Goal: Task Accomplishment & Management: Manage account settings

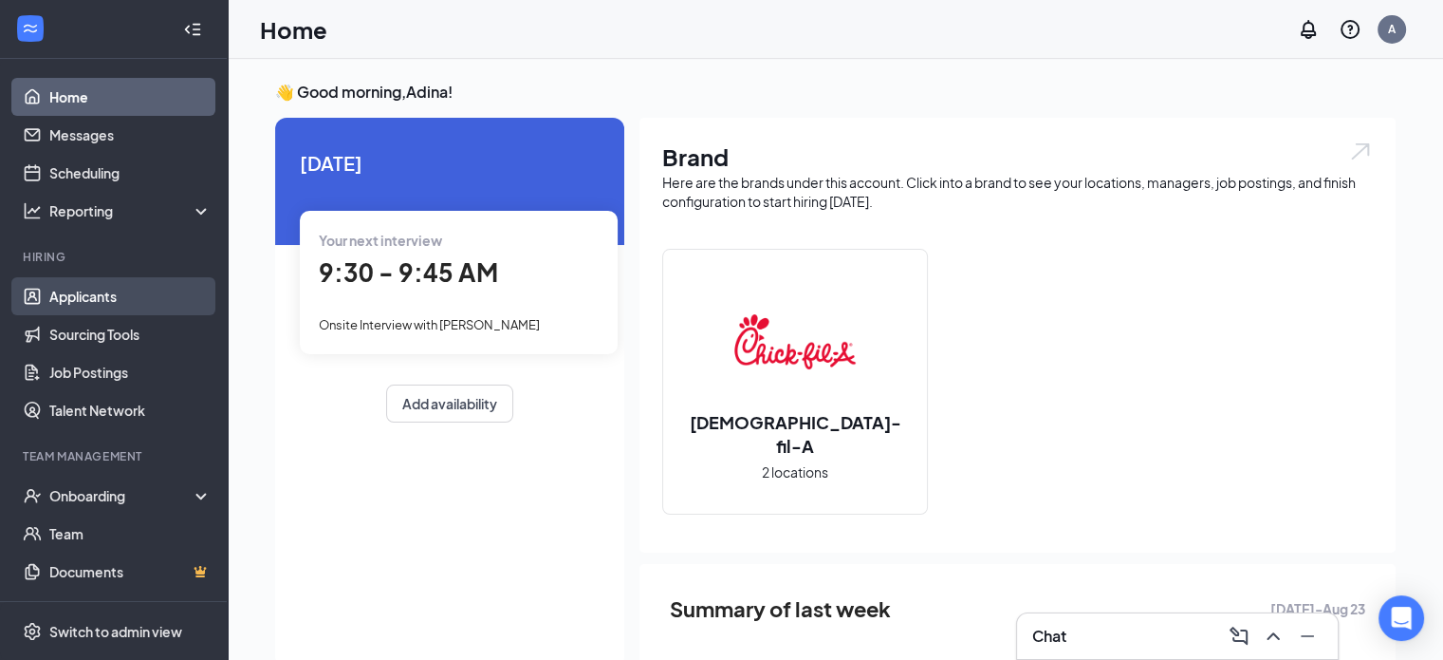
click at [102, 305] on link "Applicants" at bounding box center [130, 296] width 162 height 38
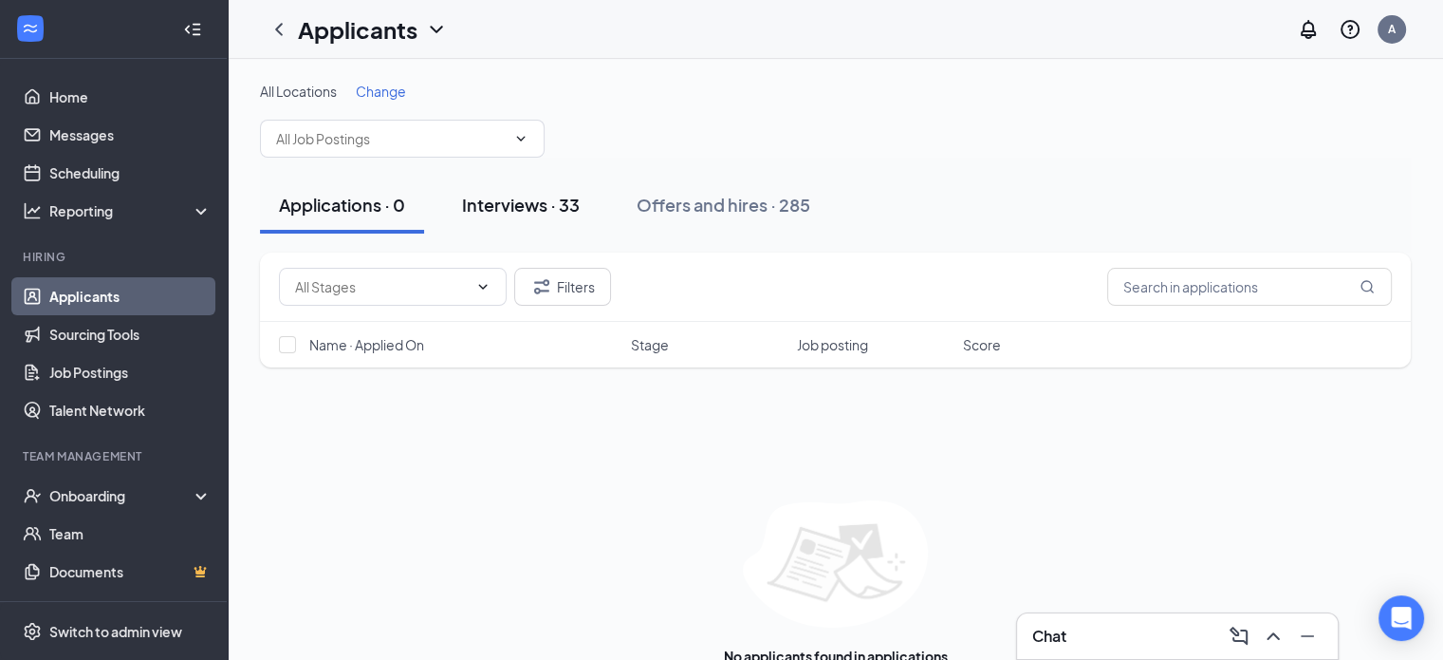
click at [505, 204] on div "Interviews · 33" at bounding box center [521, 205] width 118 height 24
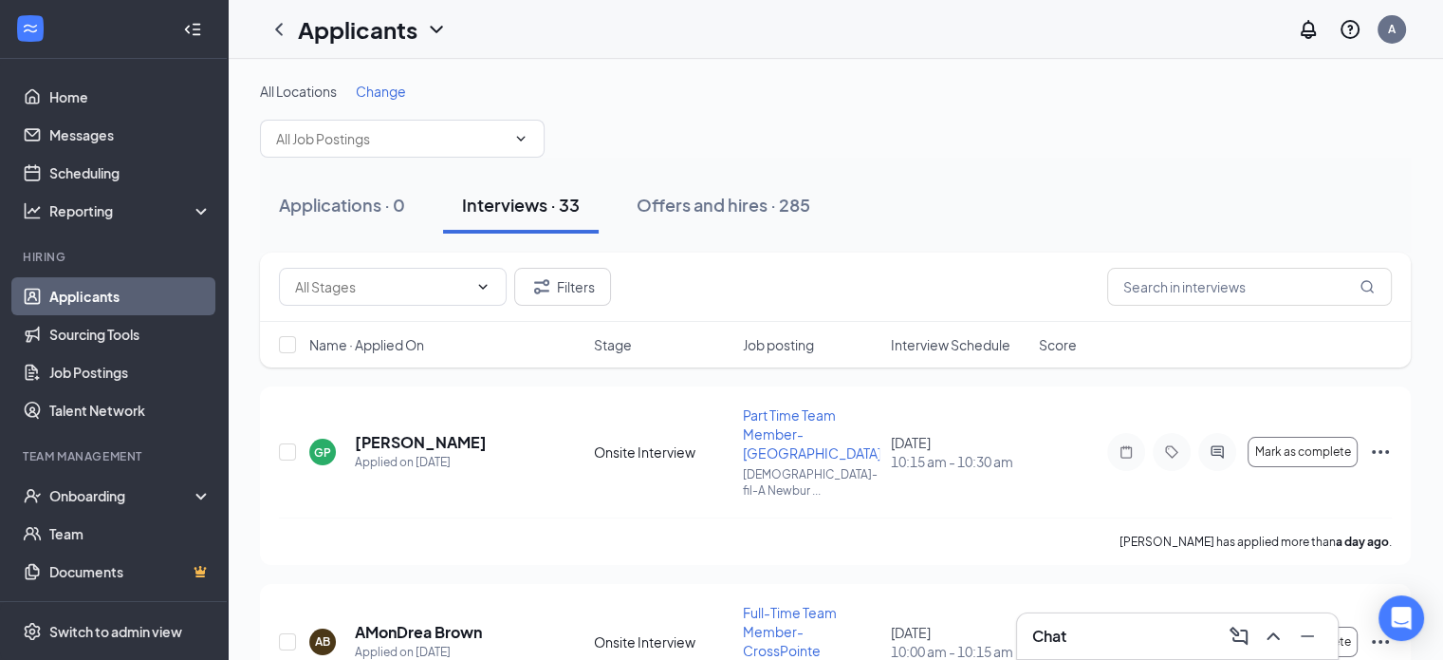
click at [922, 344] on span "Interview Schedule" at bounding box center [951, 344] width 120 height 19
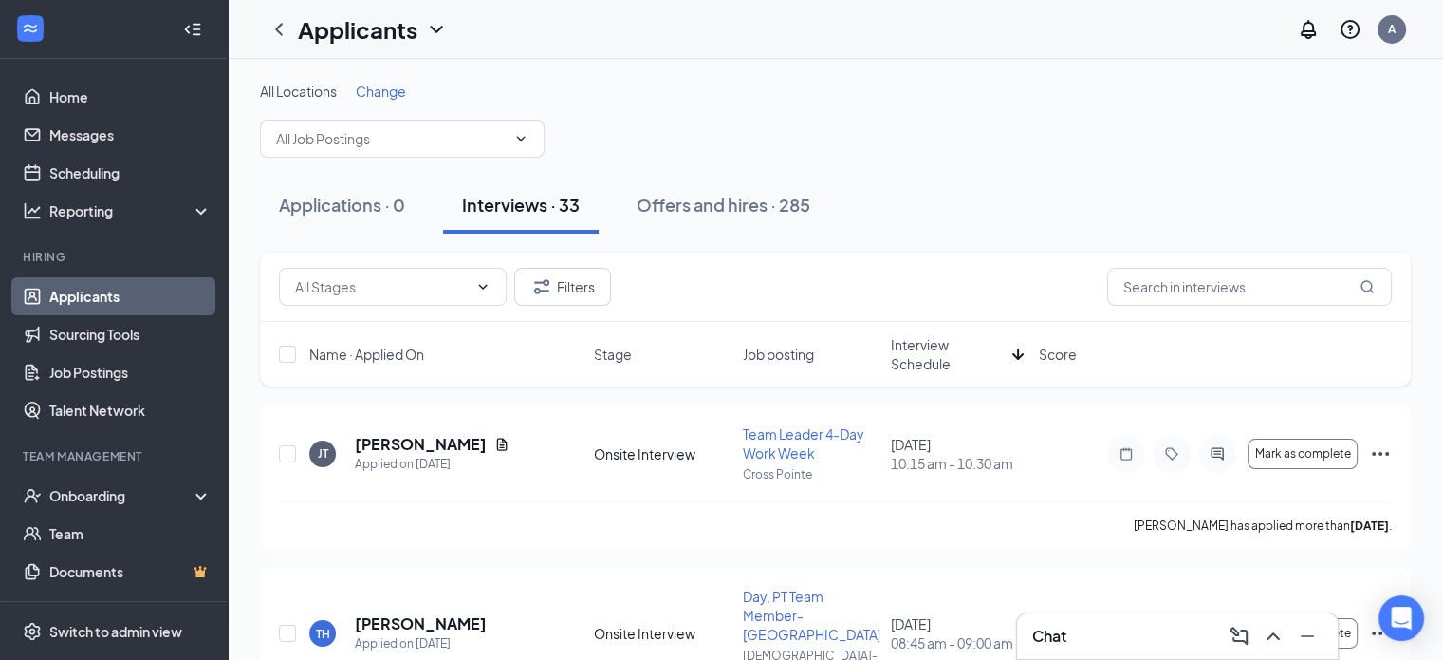
click at [923, 360] on span "Interview Schedule" at bounding box center [948, 354] width 114 height 38
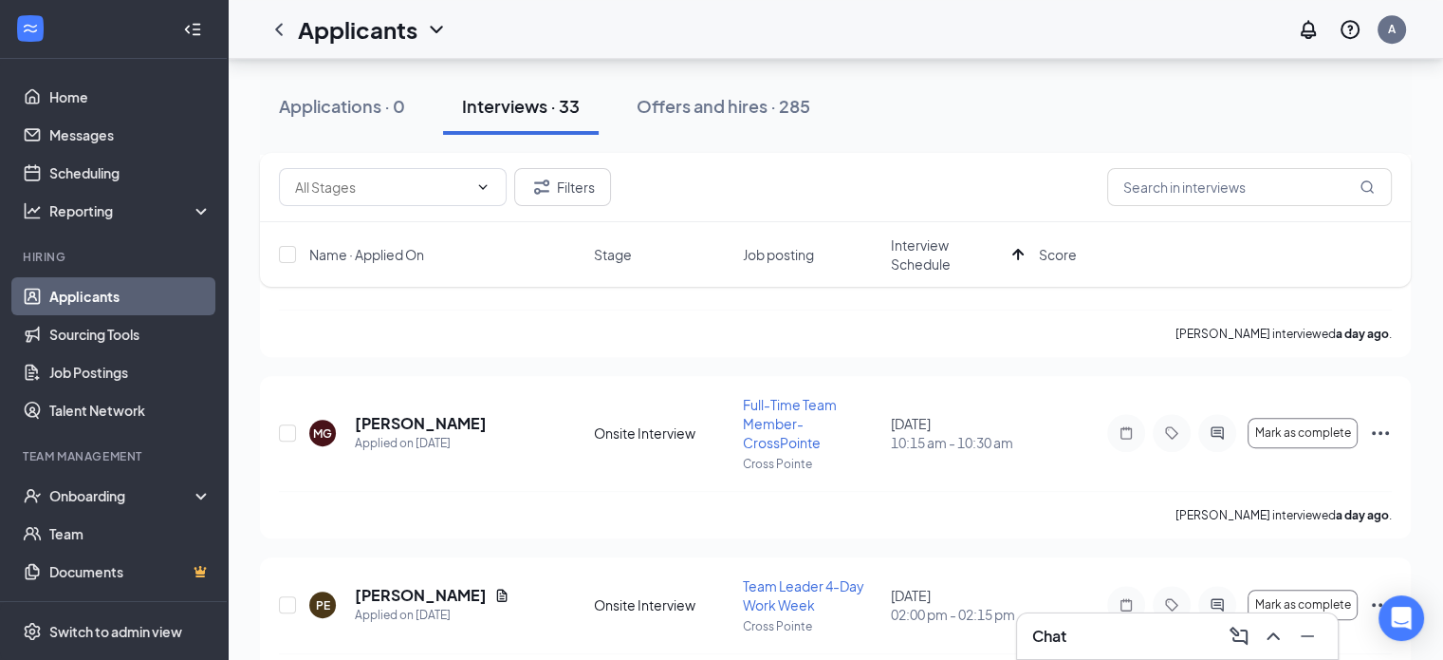
scroll to position [933, 0]
click at [1382, 418] on icon "Ellipses" at bounding box center [1380, 429] width 23 height 23
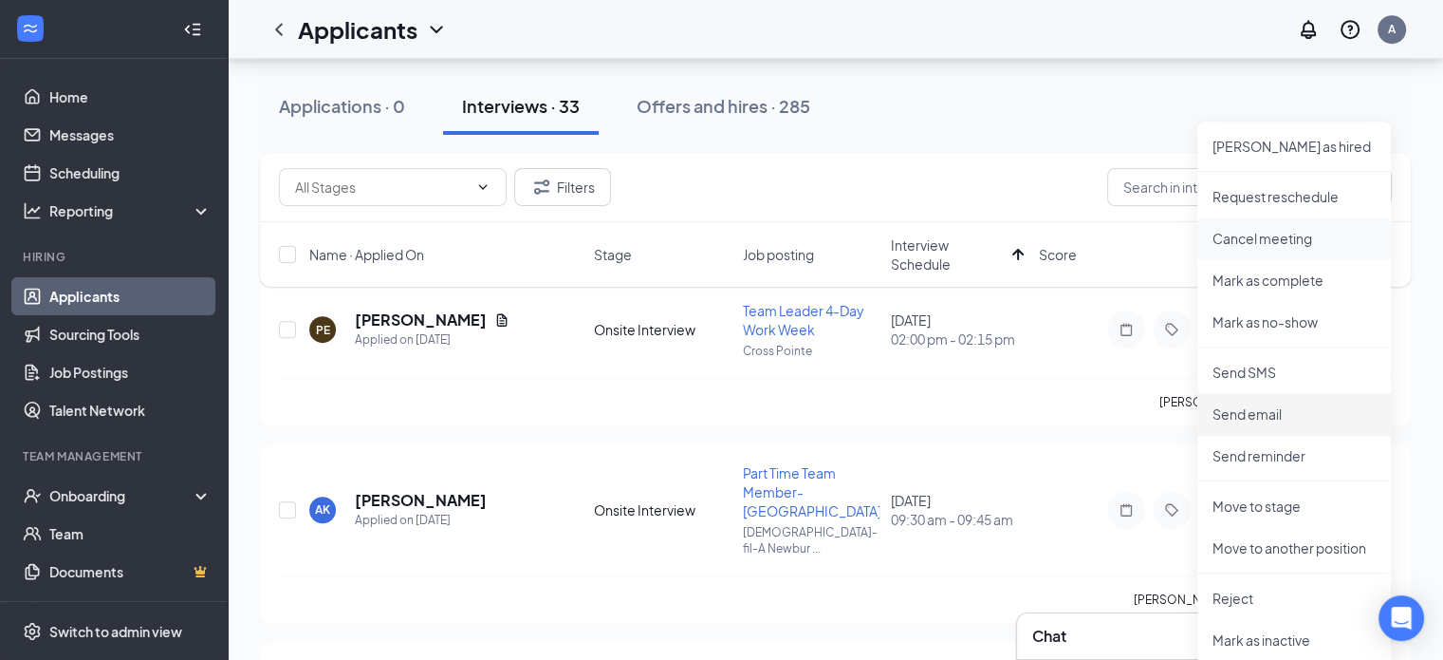
scroll to position [1207, 0]
click at [1236, 598] on p "Reject" at bounding box center [1294, 595] width 163 height 19
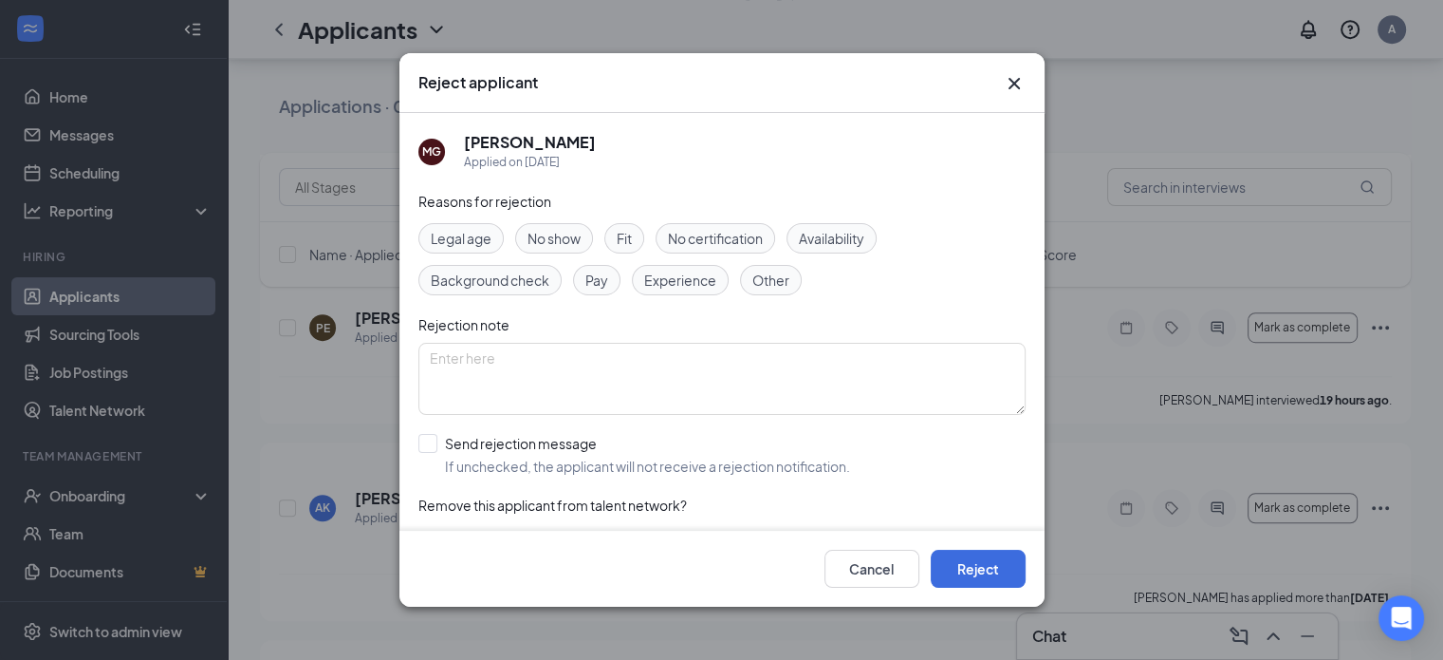
click at [625, 238] on span "Fit" at bounding box center [624, 238] width 15 height 21
click at [680, 280] on span "Experience" at bounding box center [680, 279] width 72 height 21
click at [422, 441] on input "Send rejection message If unchecked, the applicant will not receive a rejection…" at bounding box center [634, 455] width 432 height 42
checkbox input "true"
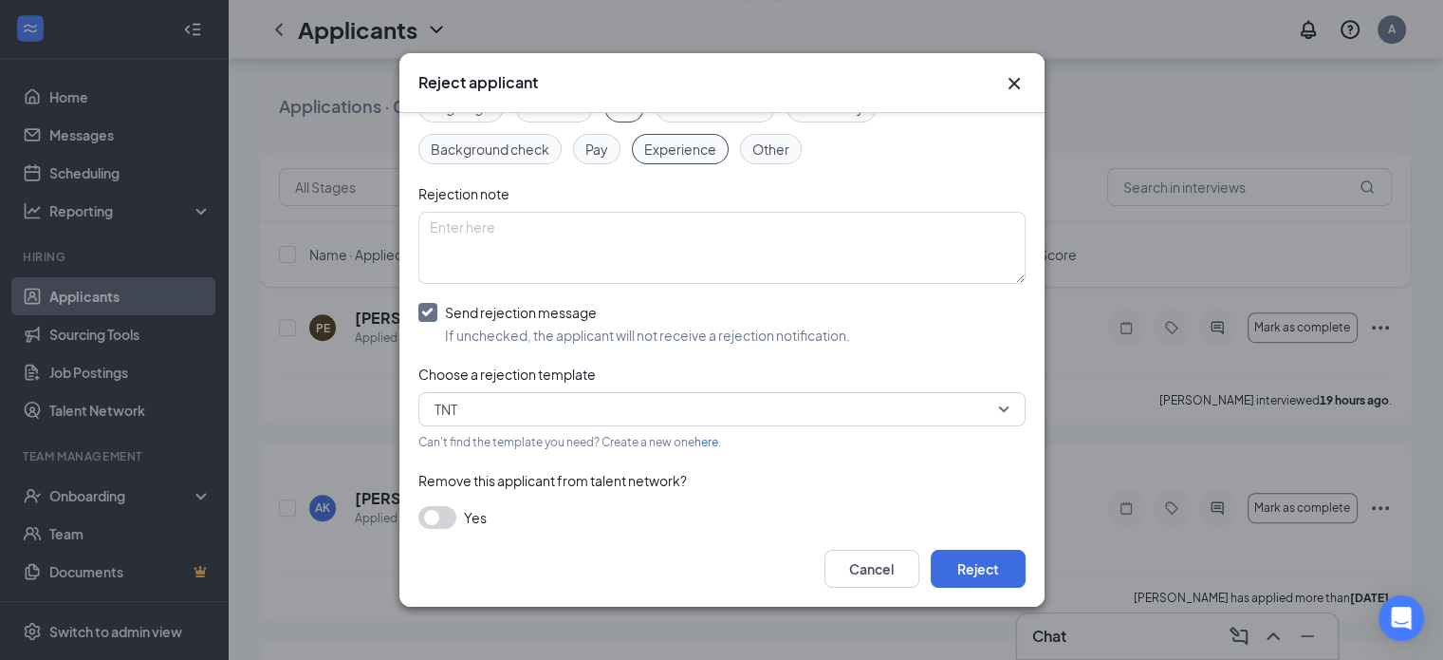
scroll to position [147, 0]
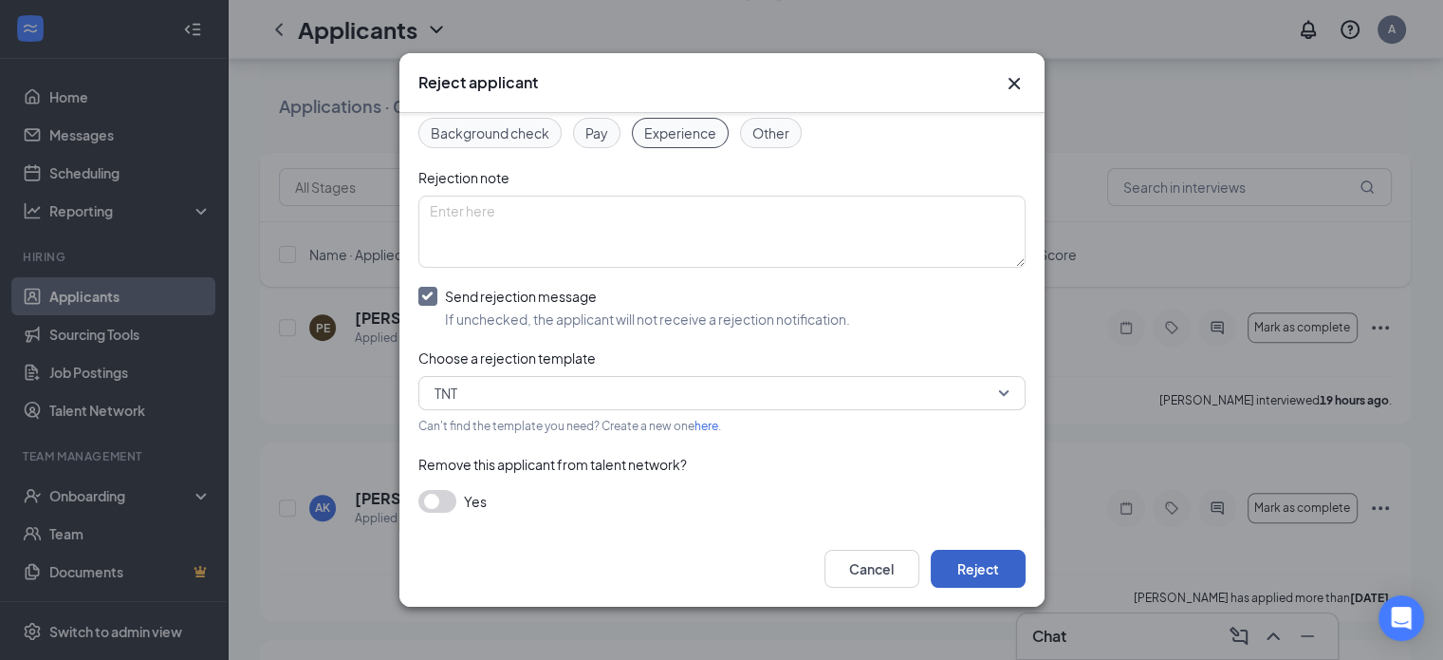
click at [964, 577] on button "Reject" at bounding box center [978, 568] width 95 height 38
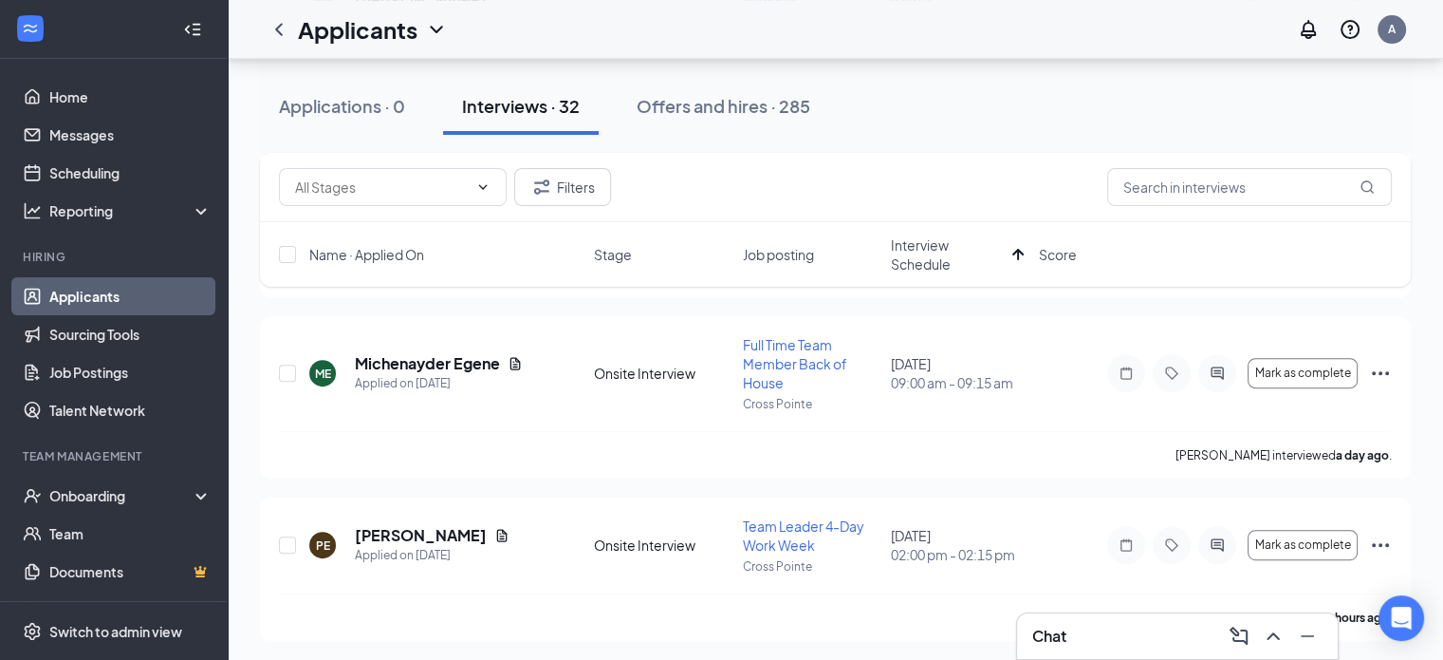
scroll to position [808, 0]
drag, startPoint x: 1044, startPoint y: 390, endPoint x: 1385, endPoint y: 492, distance: 356.7
click at [1385, 534] on icon "Ellipses" at bounding box center [1380, 545] width 23 height 23
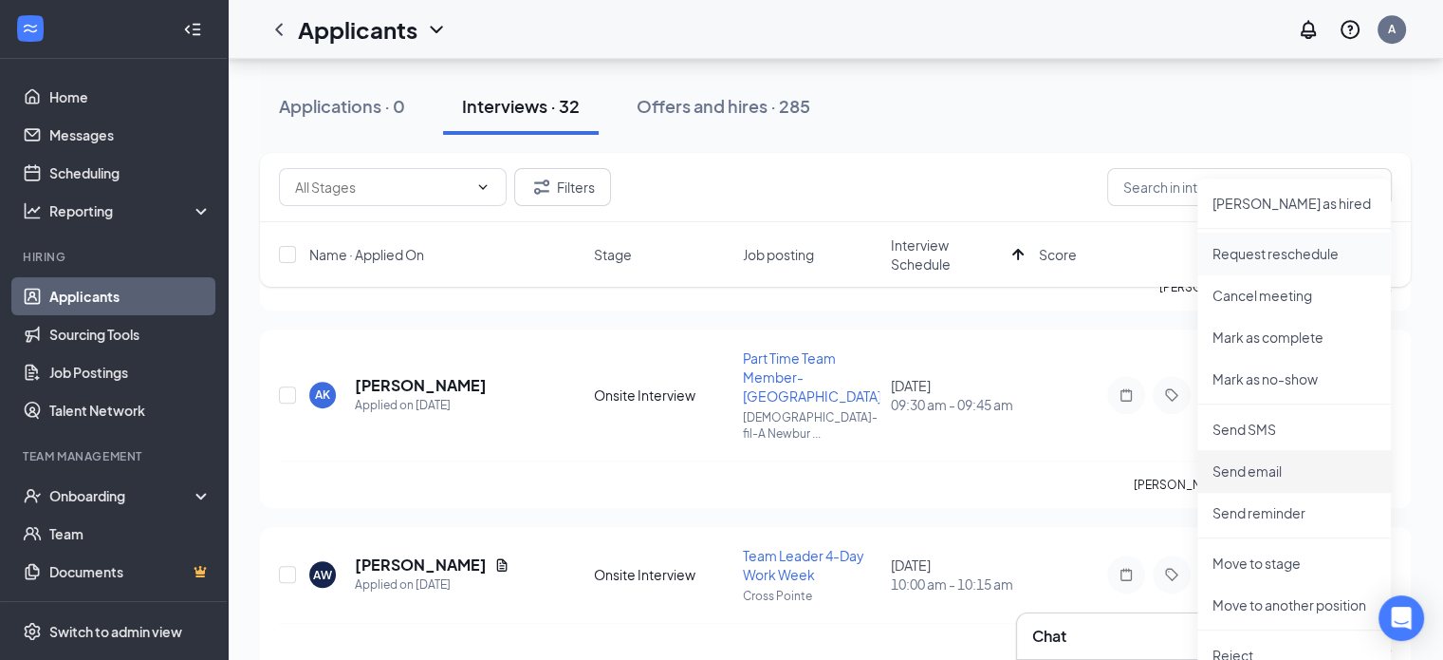
scroll to position [1144, 0]
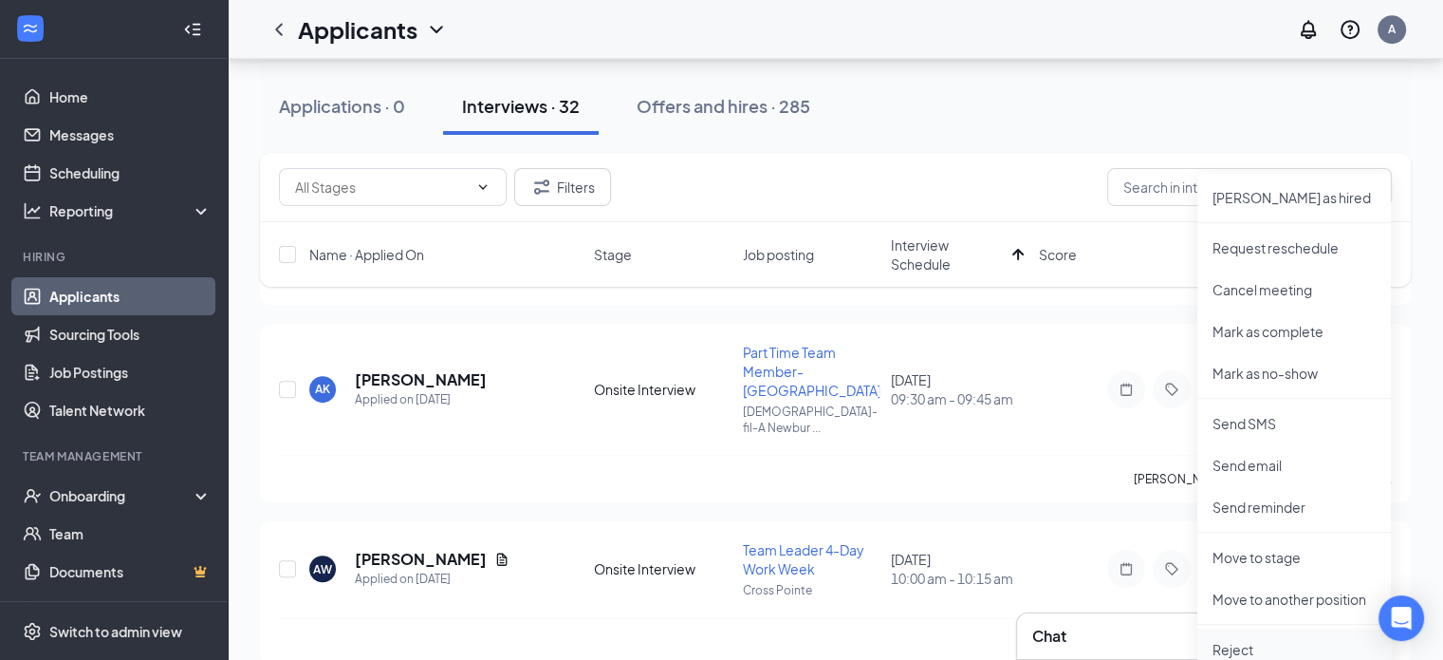
click at [1232, 645] on p "Reject" at bounding box center [1294, 649] width 163 height 19
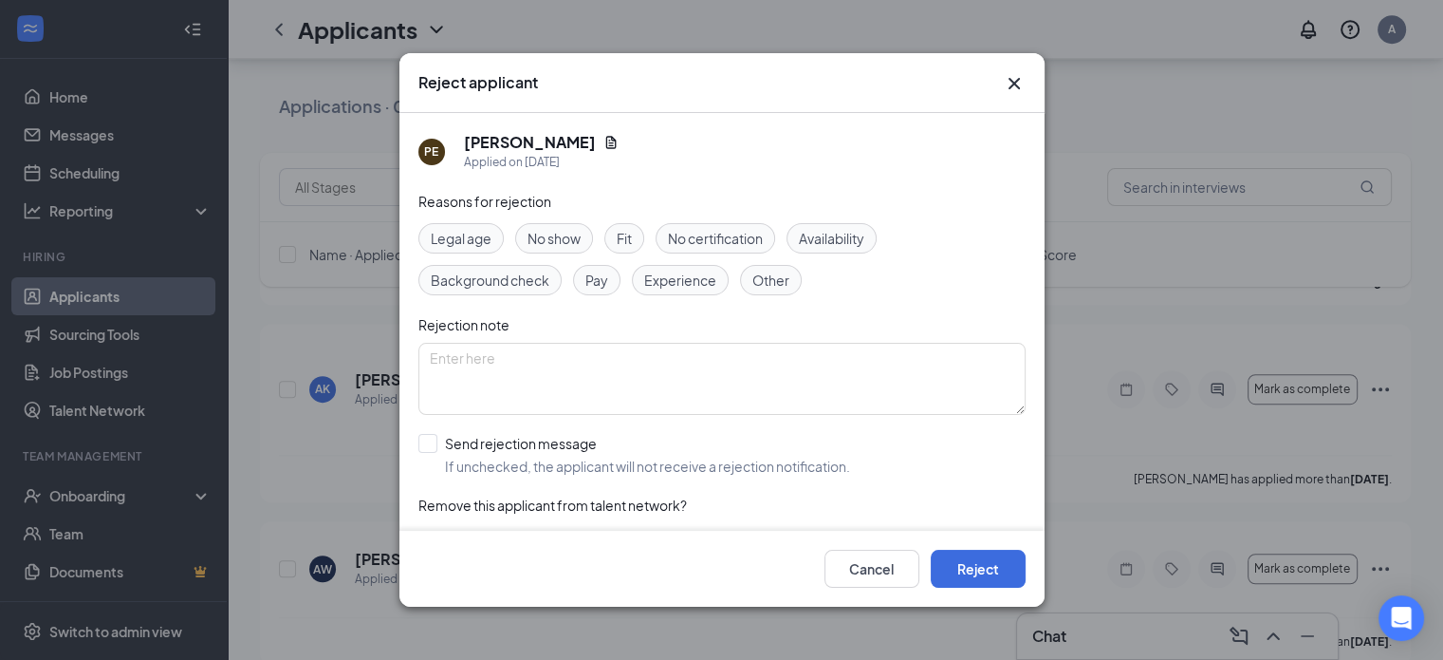
click at [618, 236] on span "Fit" at bounding box center [624, 238] width 15 height 21
click at [670, 279] on span "Experience" at bounding box center [680, 279] width 72 height 21
click at [431, 438] on input "Send rejection message If unchecked, the applicant will not receive a rejection…" at bounding box center [634, 455] width 432 height 42
checkbox input "true"
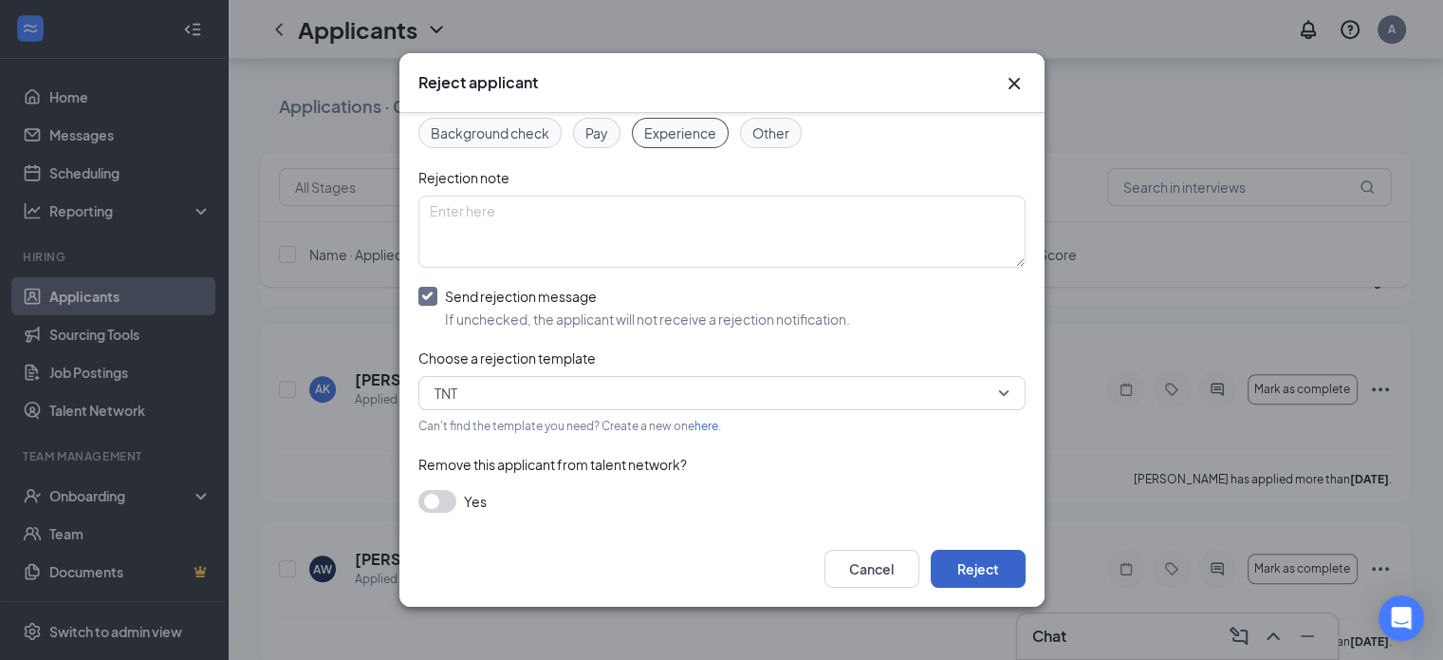
click at [998, 564] on button "Reject" at bounding box center [978, 568] width 95 height 38
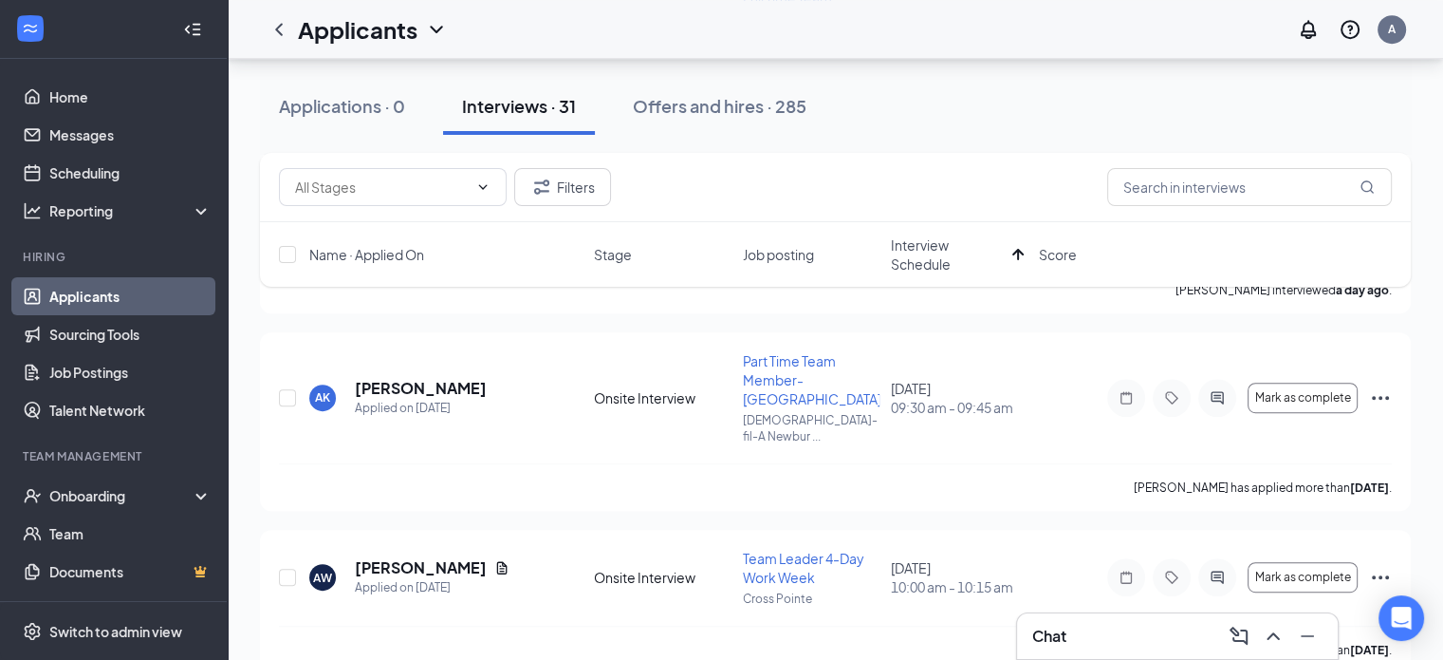
scroll to position [913, 0]
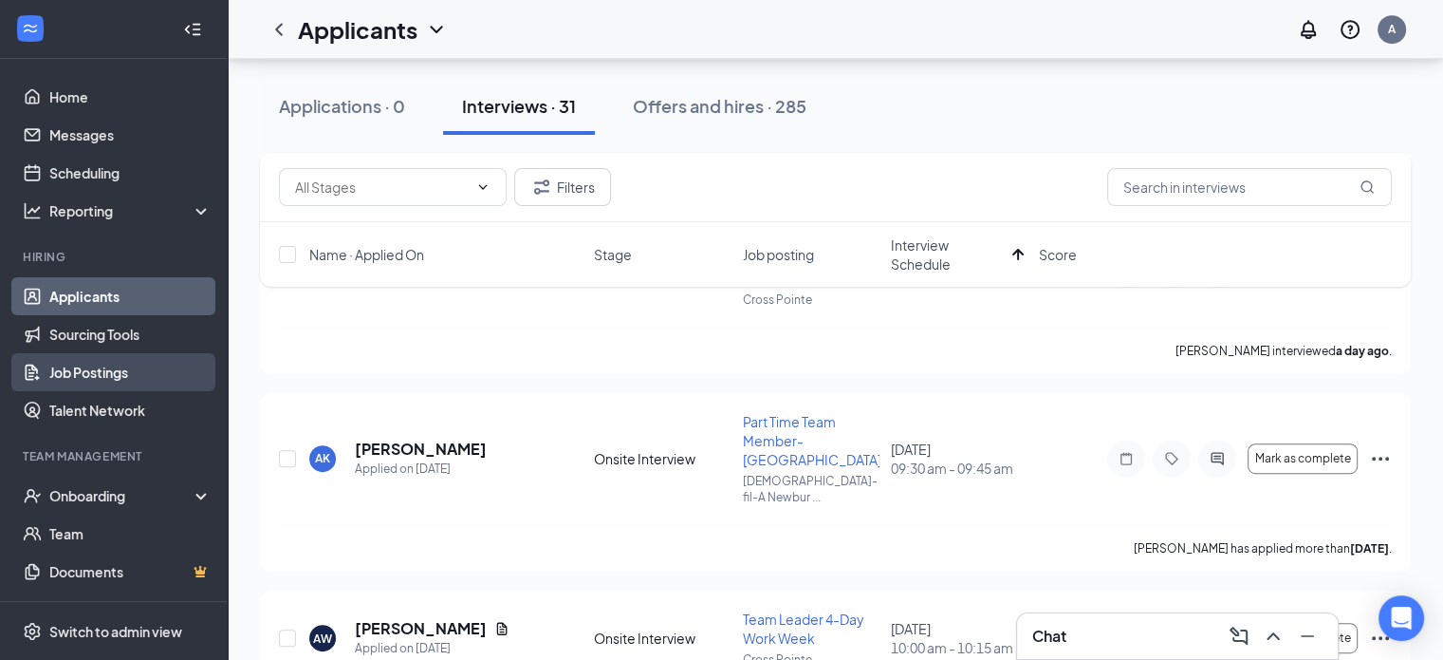
click at [125, 360] on link "Job Postings" at bounding box center [130, 372] width 162 height 38
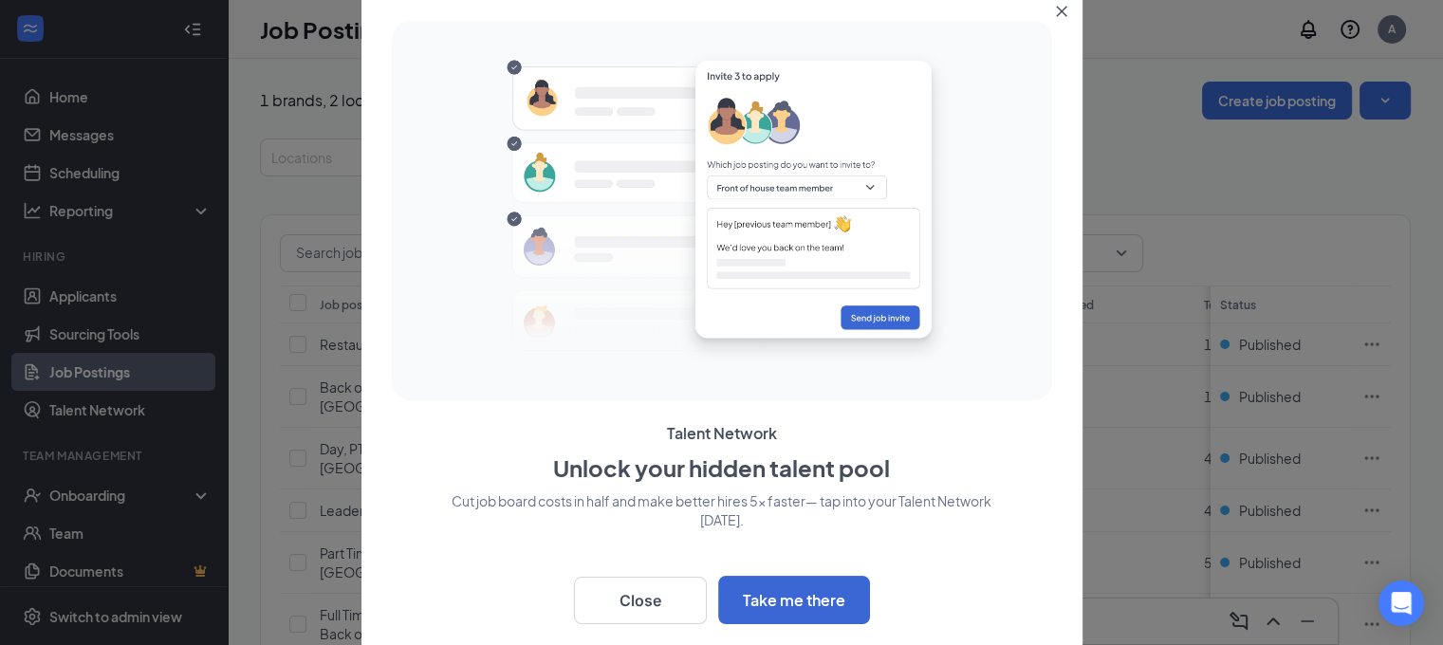
click at [1063, 10] on icon "Close" at bounding box center [1061, 11] width 11 height 11
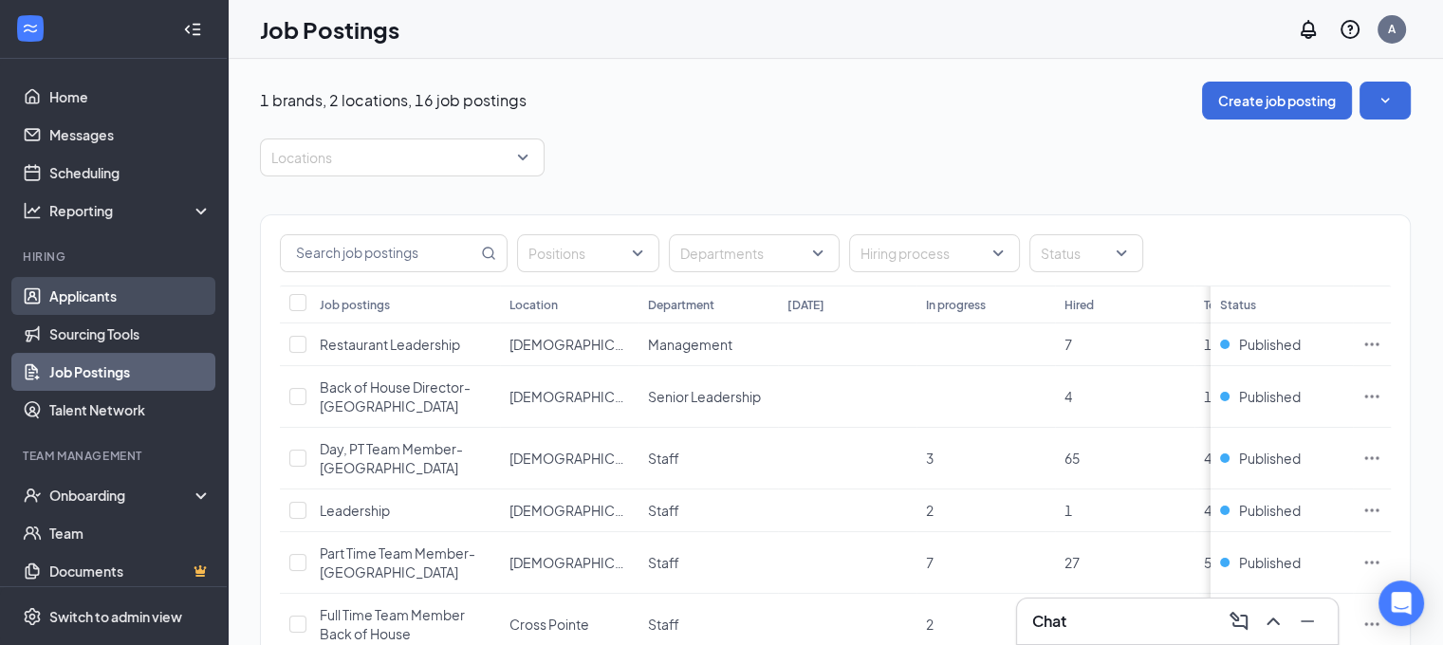
click at [113, 288] on link "Applicants" at bounding box center [130, 296] width 162 height 38
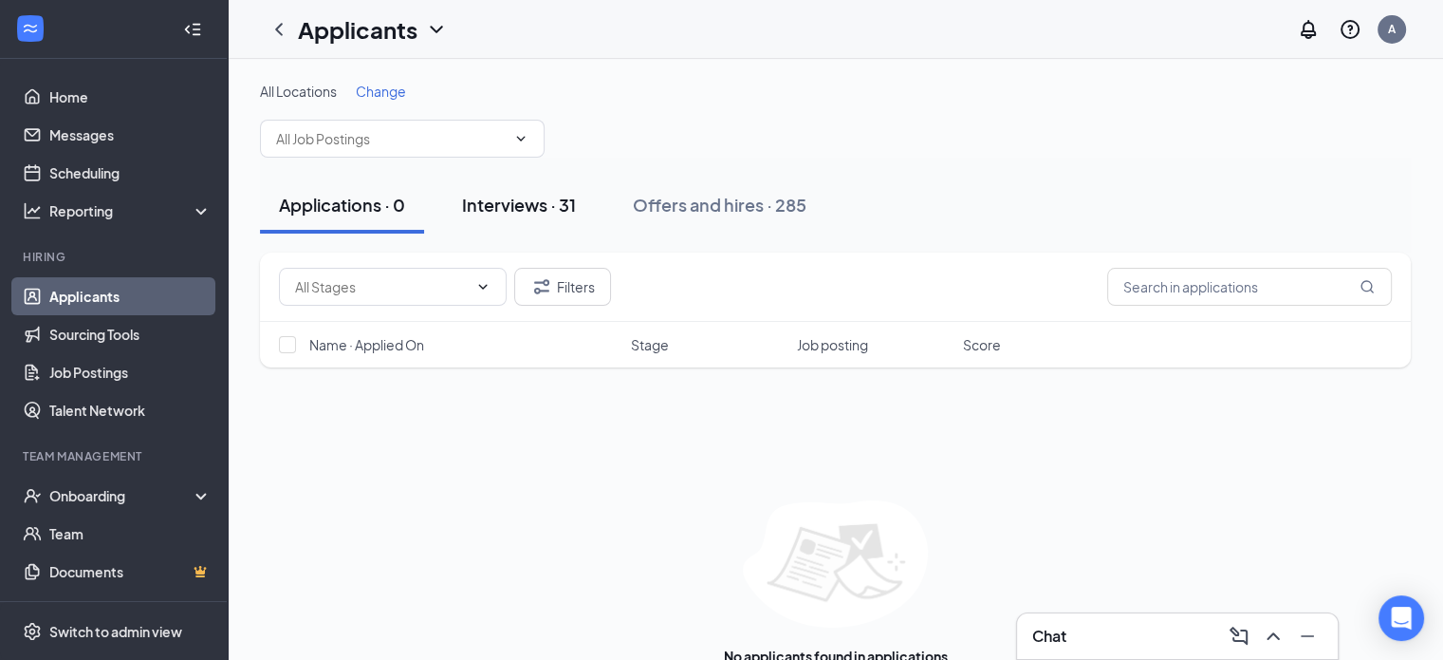
click at [492, 204] on div "Interviews · 31" at bounding box center [519, 205] width 114 height 24
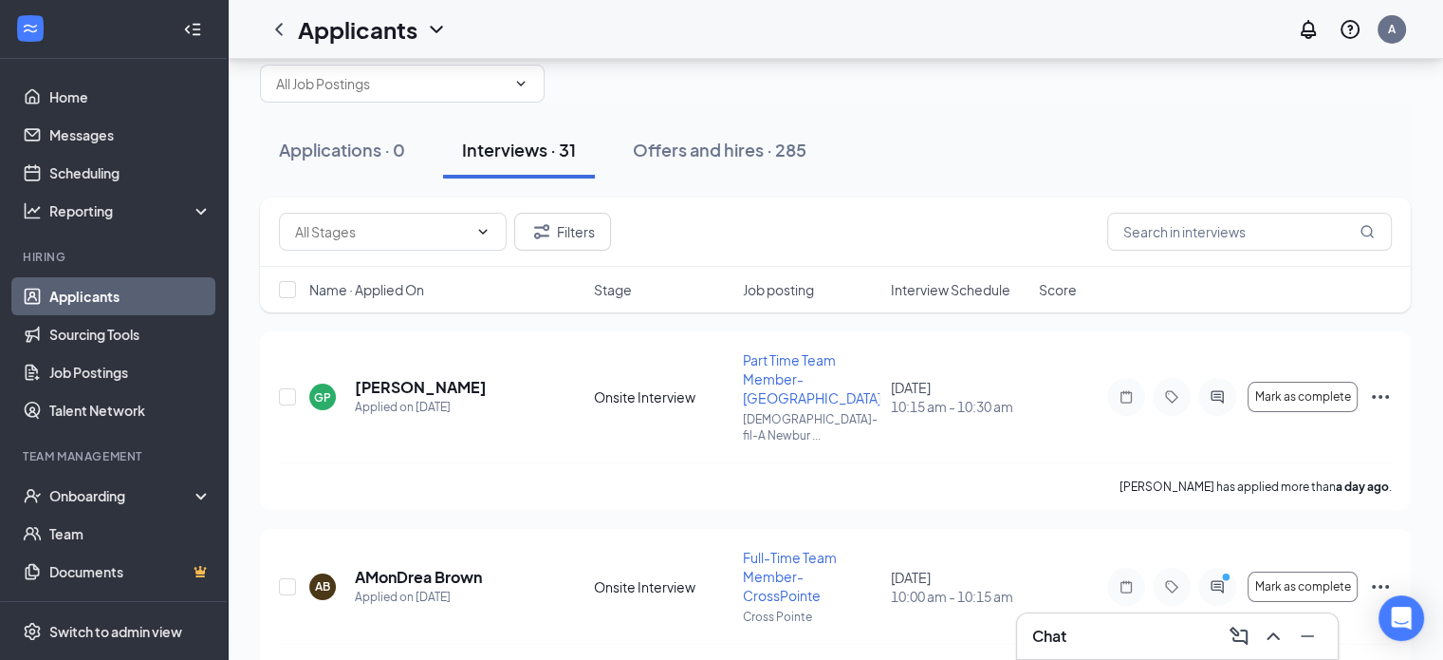
scroll to position [60, 0]
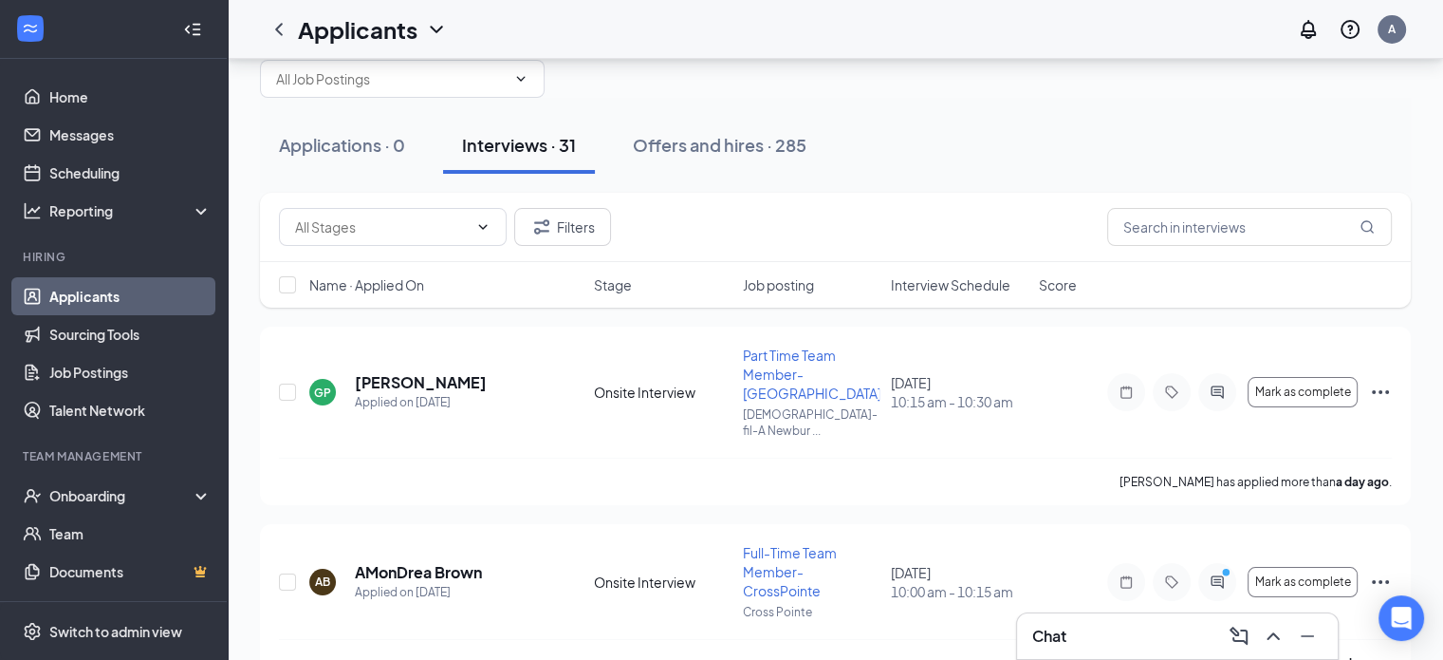
click at [929, 288] on span "Interview Schedule" at bounding box center [951, 284] width 120 height 19
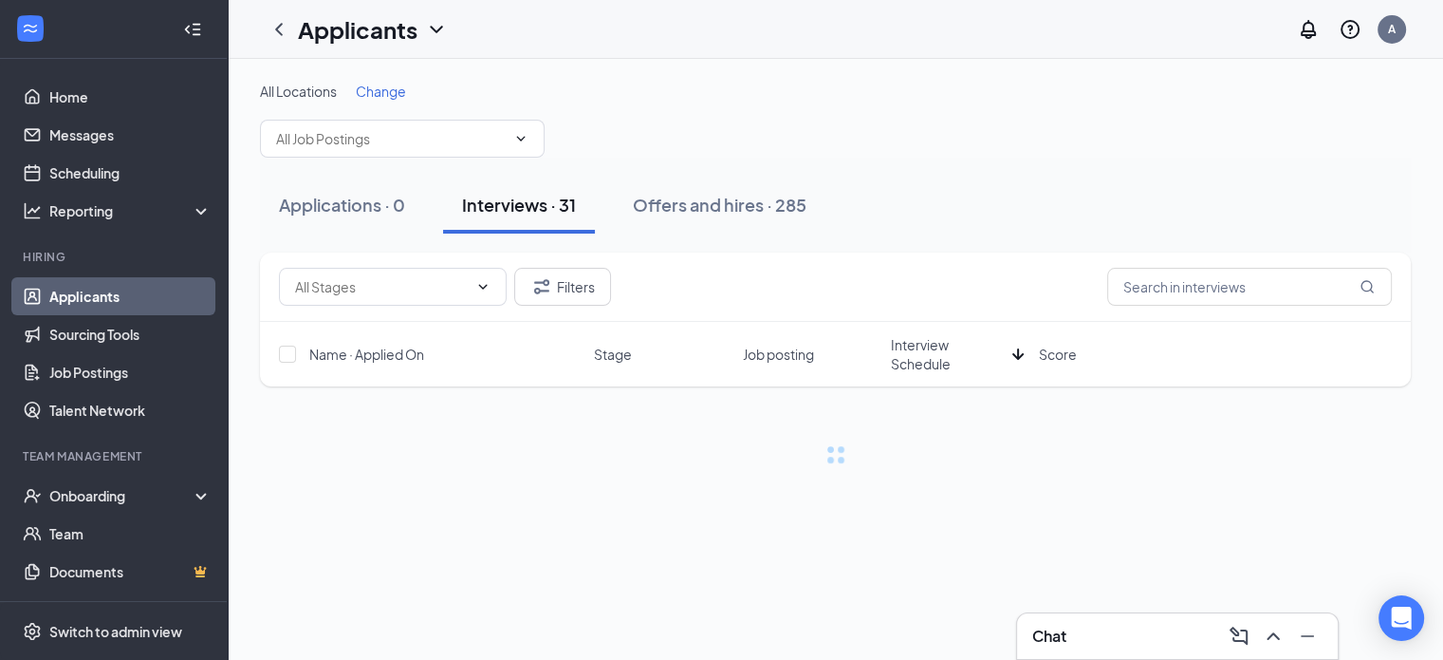
scroll to position [0, 0]
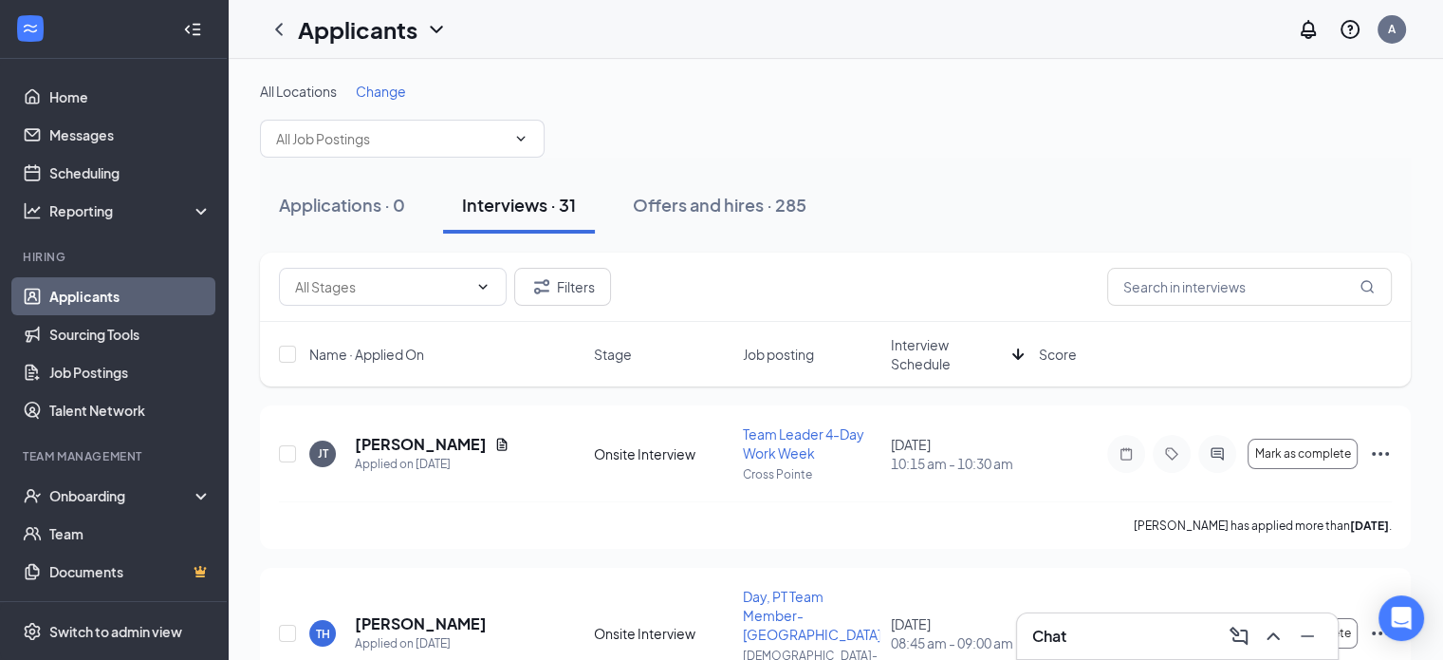
click at [916, 355] on span "Interview Schedule" at bounding box center [948, 354] width 114 height 38
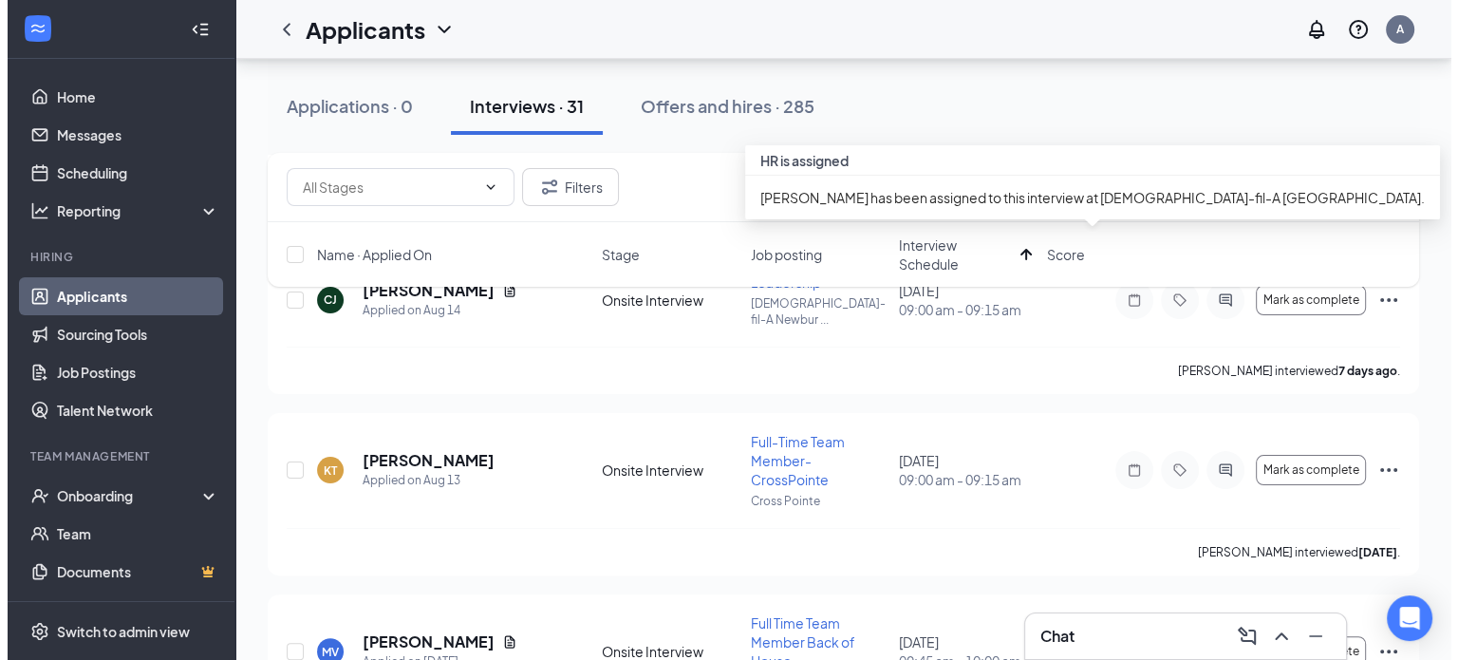
scroll to position [353, 0]
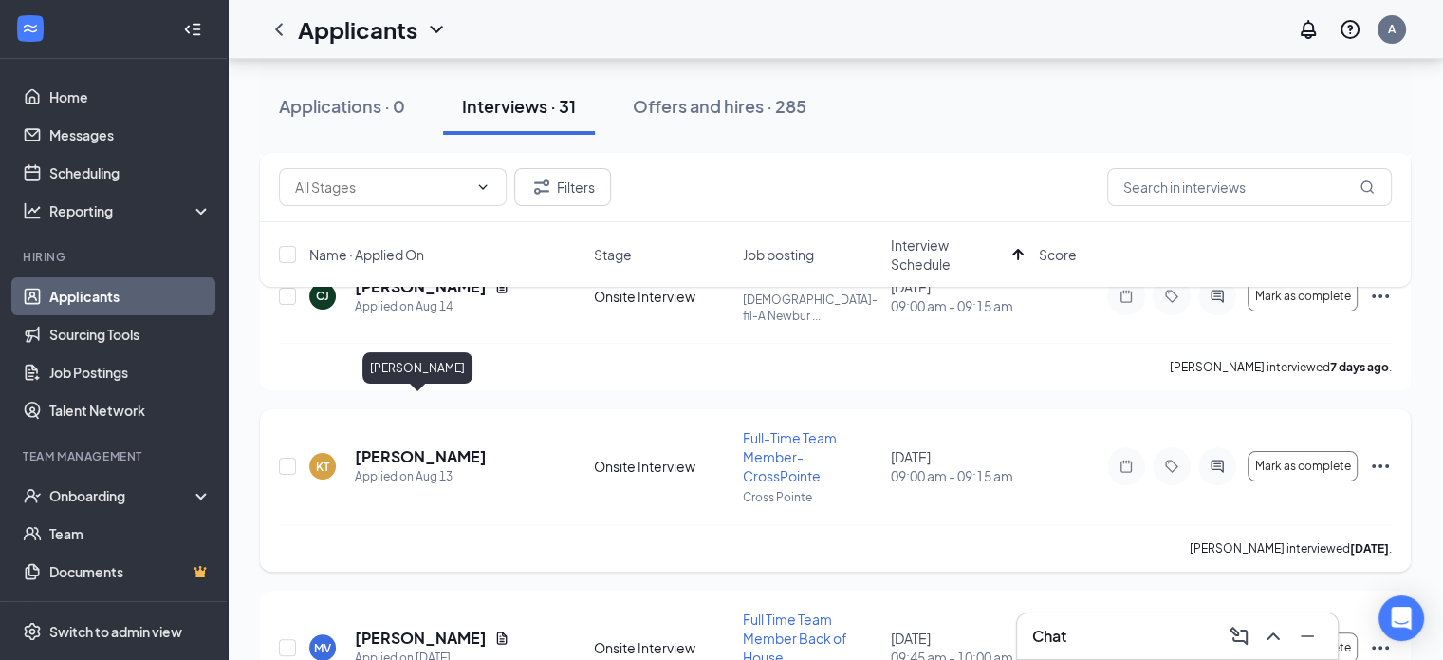
click at [410, 446] on h5 "[PERSON_NAME]" at bounding box center [421, 456] width 132 height 21
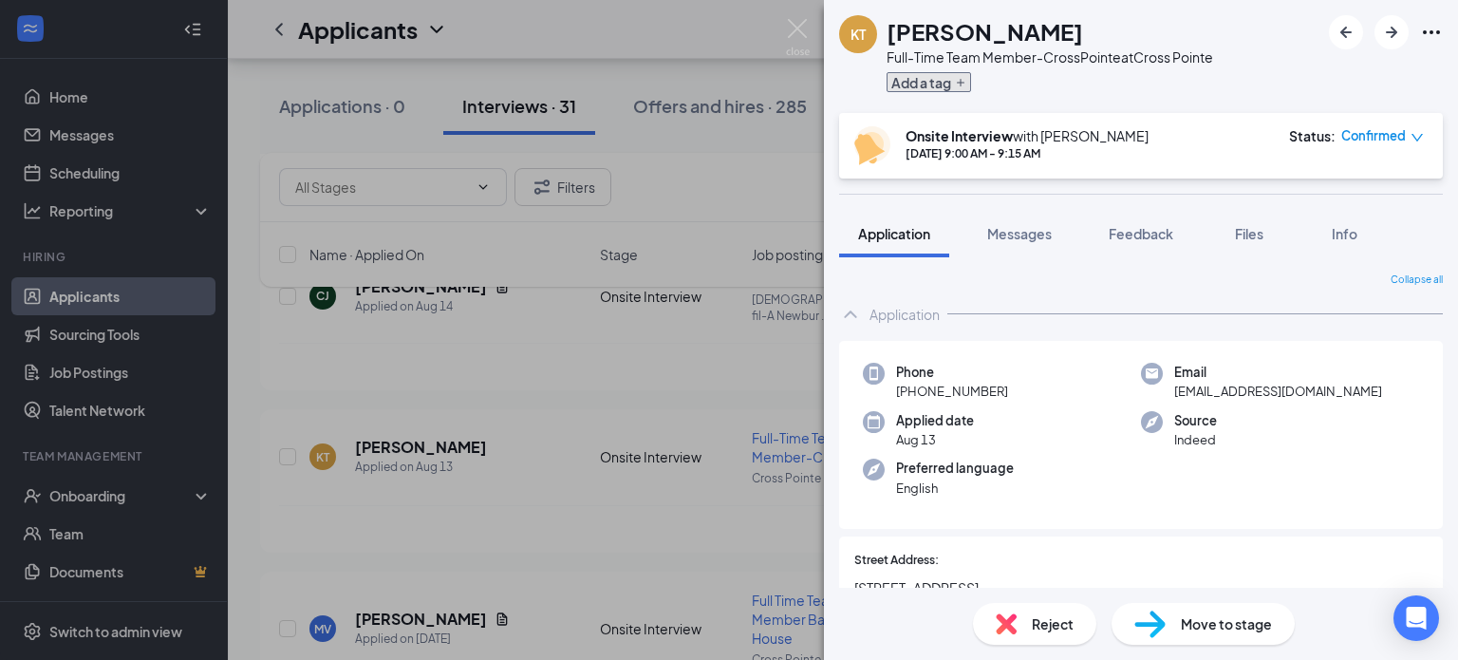
click at [962, 85] on icon "Plus" at bounding box center [960, 82] width 11 height 11
click at [1082, 79] on input "text" at bounding box center [993, 82] width 214 height 30
type input "p"
